Goal: Navigation & Orientation: Find specific page/section

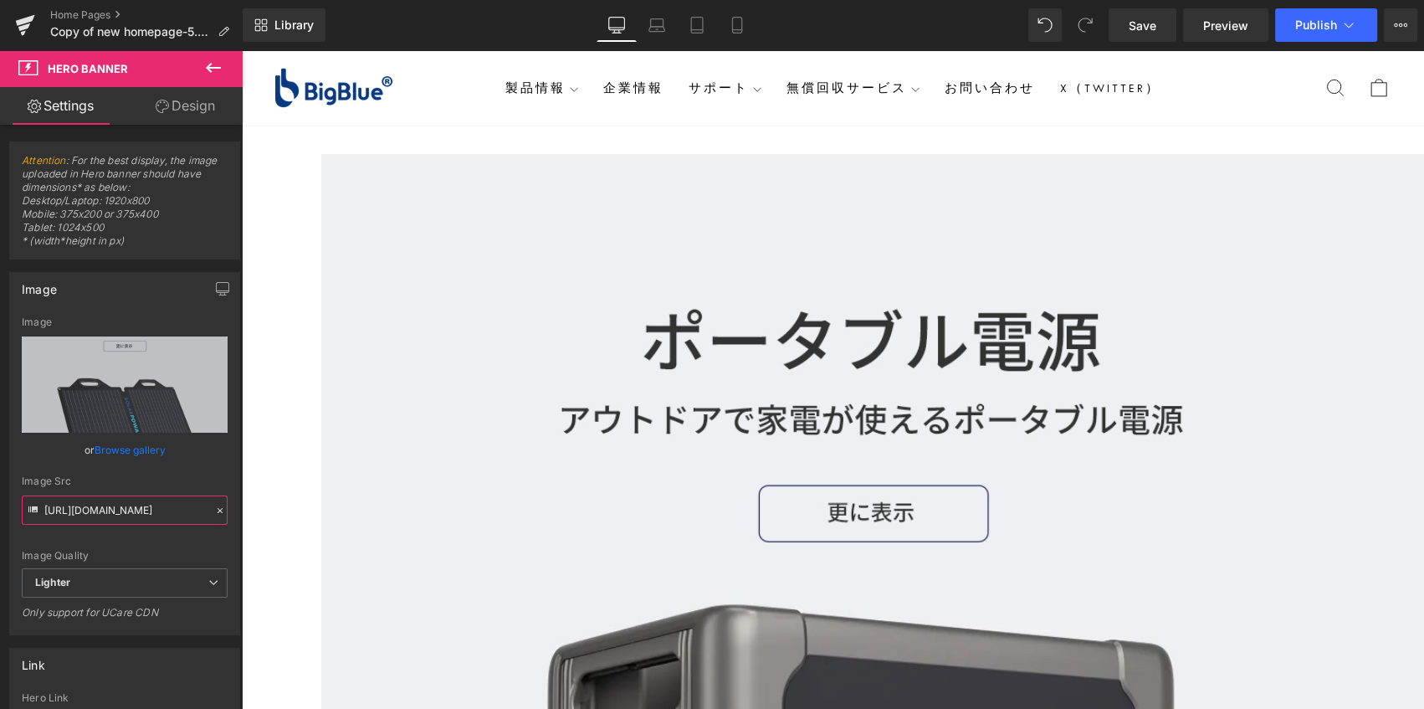
scroll to position [0, 450]
drag, startPoint x: 285, startPoint y: 560, endPoint x: 313, endPoint y: 511, distance: 56.5
click at [109, 13] on link "Home Pages" at bounding box center [146, 14] width 192 height 13
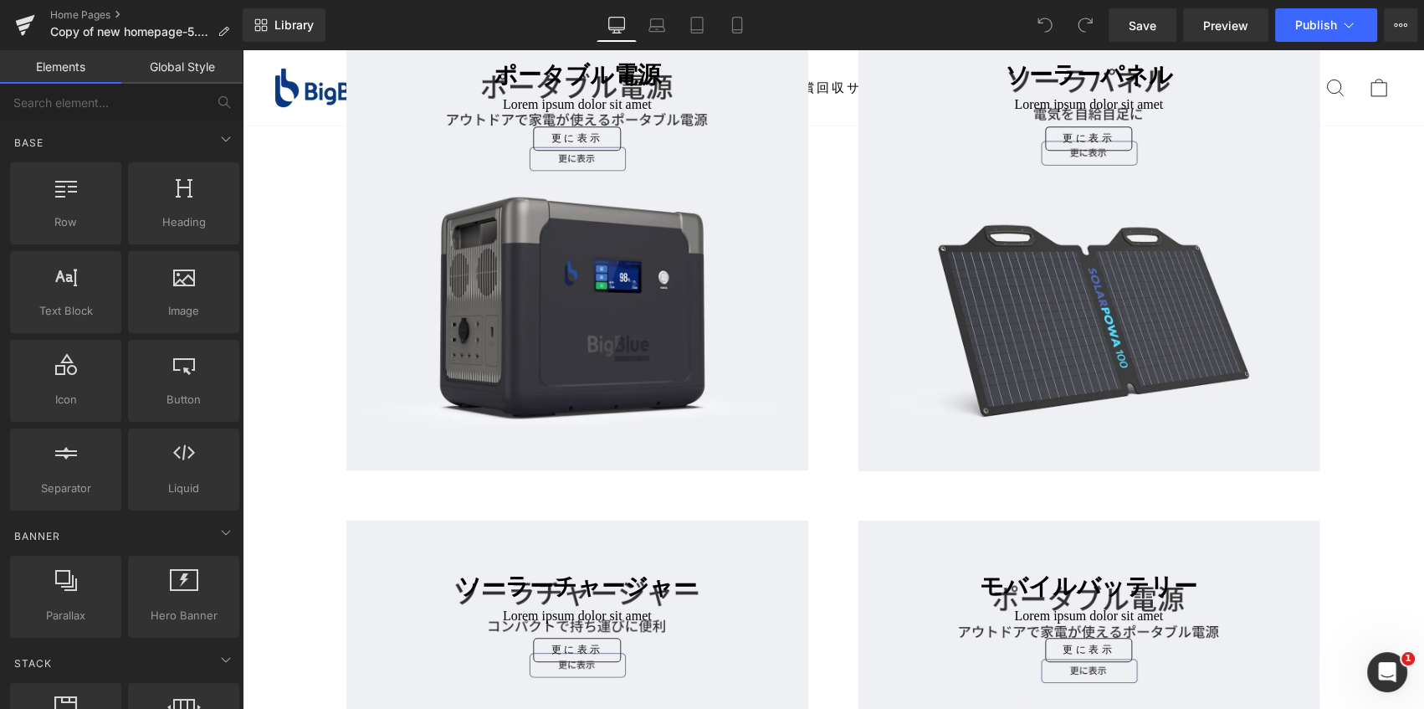
scroll to position [988, 0]
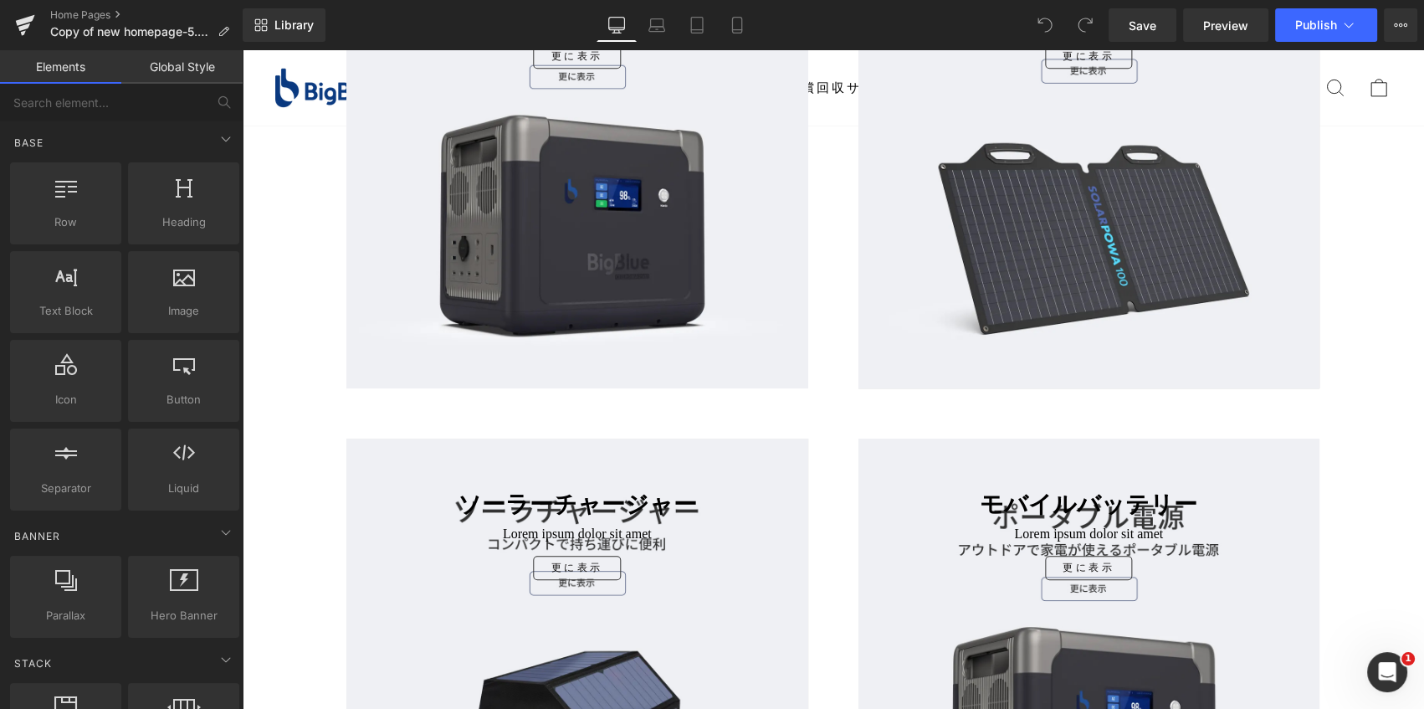
click at [630, 264] on div "ポータブル電源 Heading Lorem ipsum dolor sit amet Text Block 更に表示 Button Row Row" at bounding box center [577, 157] width 462 height 462
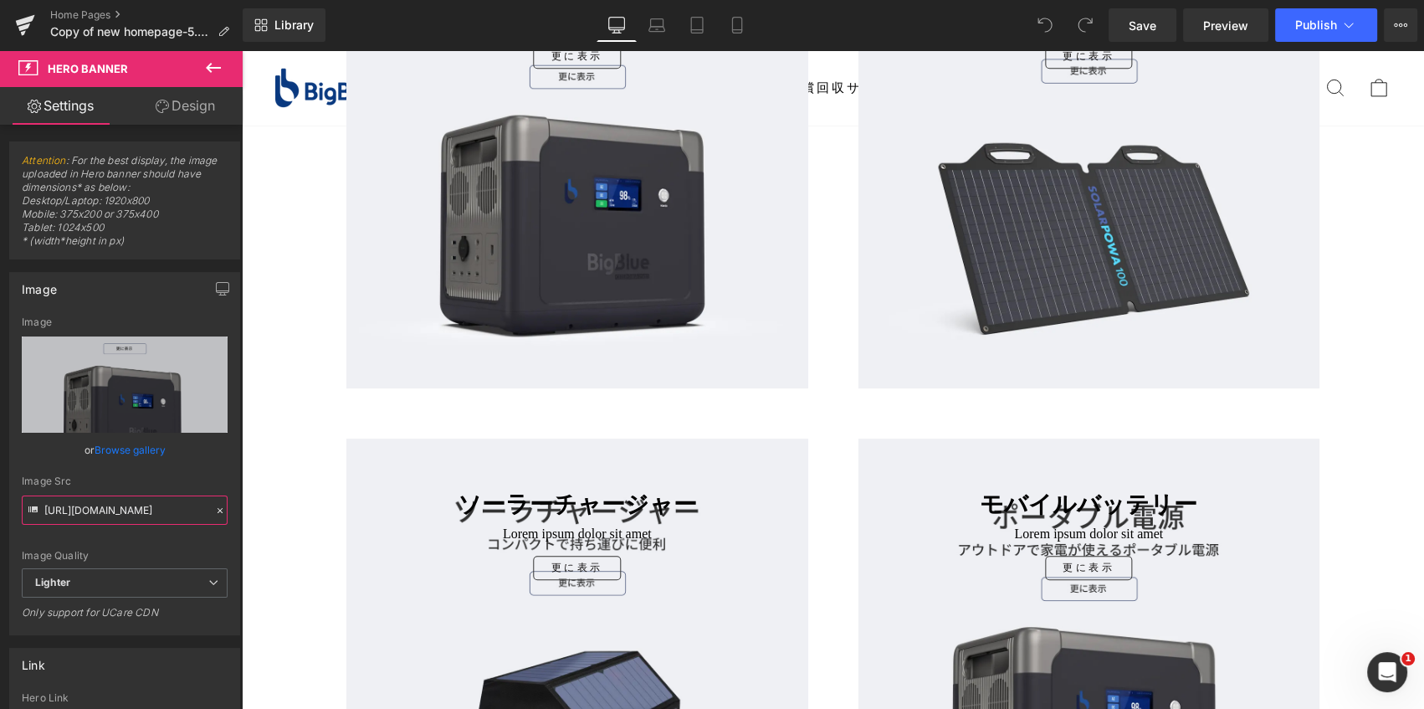
scroll to position [0, 450]
drag, startPoint x: 288, startPoint y: 561, endPoint x: 258, endPoint y: 514, distance: 56.4
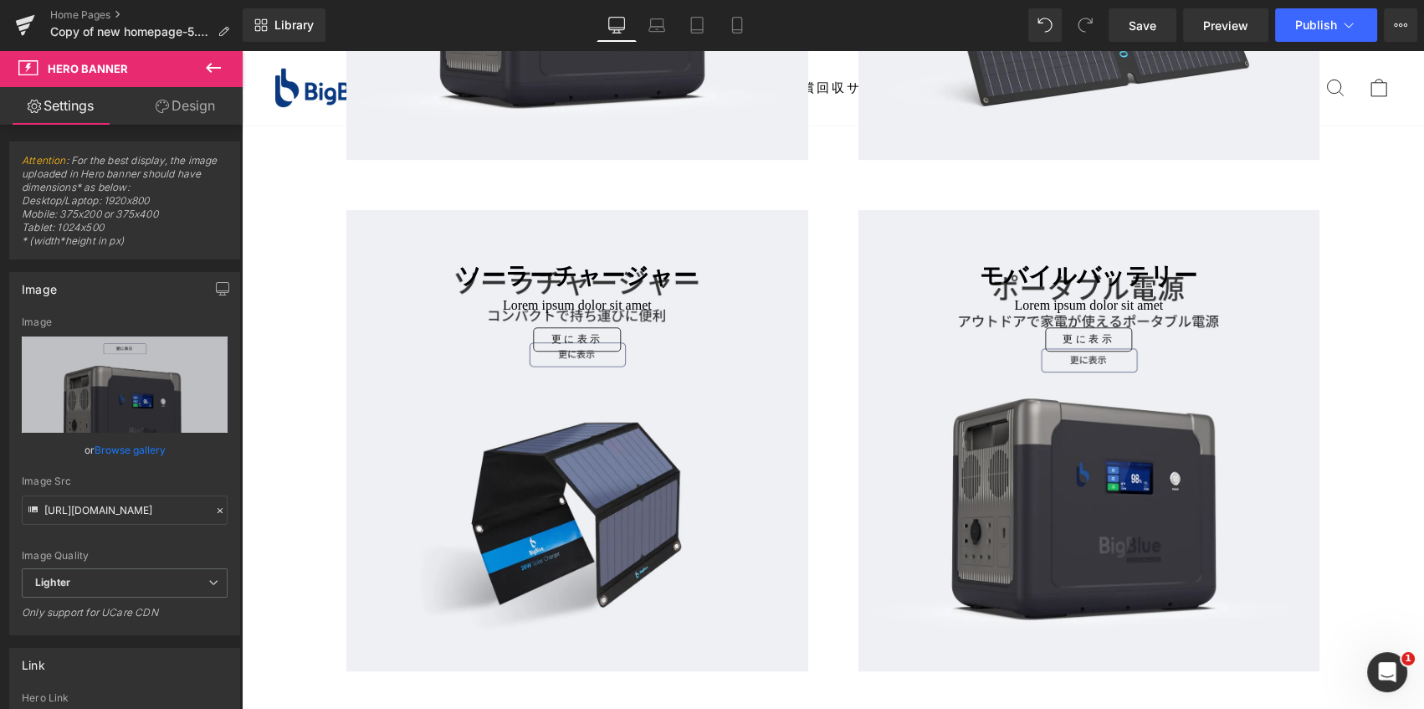
click at [684, 422] on div "ソーラーチャージャー Heading Lorem ipsum dolor sit amet Text Block 更に表示 Button Row Row" at bounding box center [577, 441] width 462 height 462
drag, startPoint x: 288, startPoint y: 563, endPoint x: 263, endPoint y: 518, distance: 51.7
click at [210, 468] on div "Image Quality Lighter Lightest Lighter Lighter Lightest Only support for UCare …" at bounding box center [125, 442] width 206 height 252
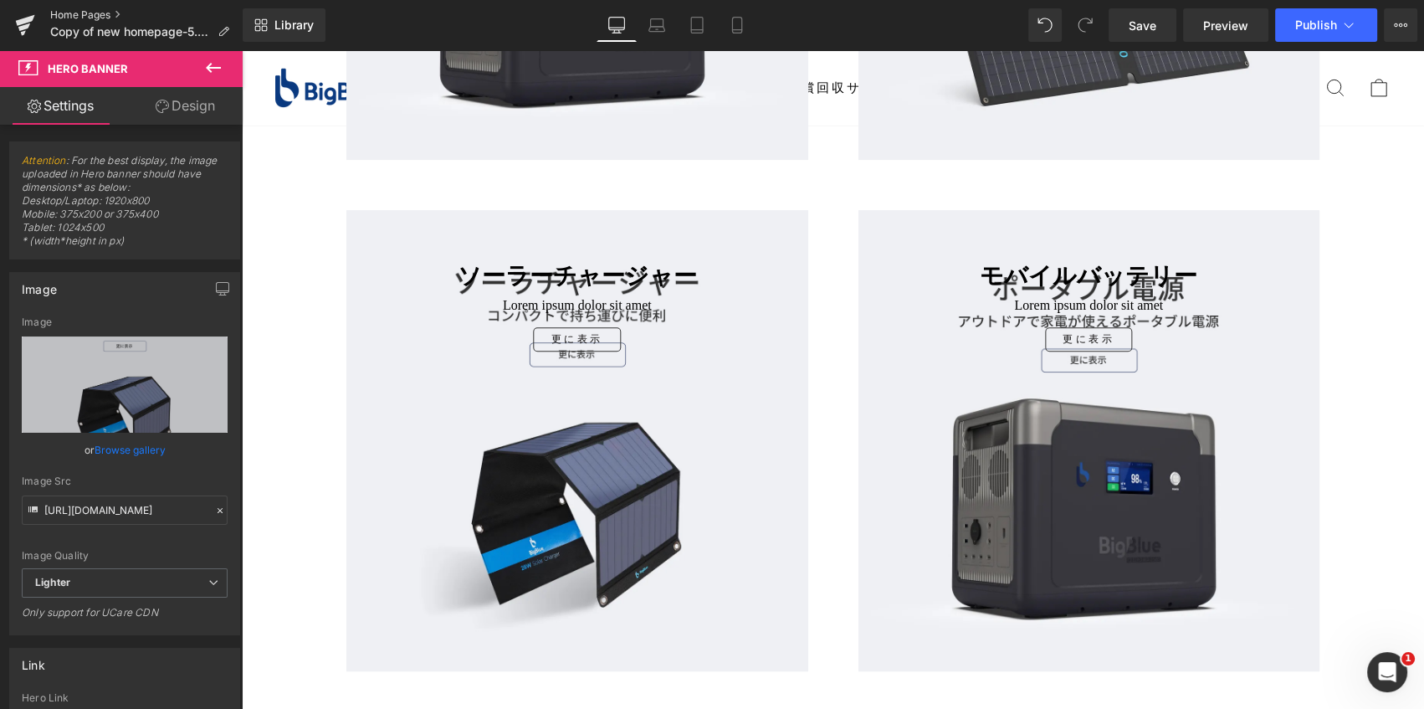
click at [74, 16] on link "Home Pages" at bounding box center [146, 14] width 192 height 13
